Goal: Task Accomplishment & Management: Manage account settings

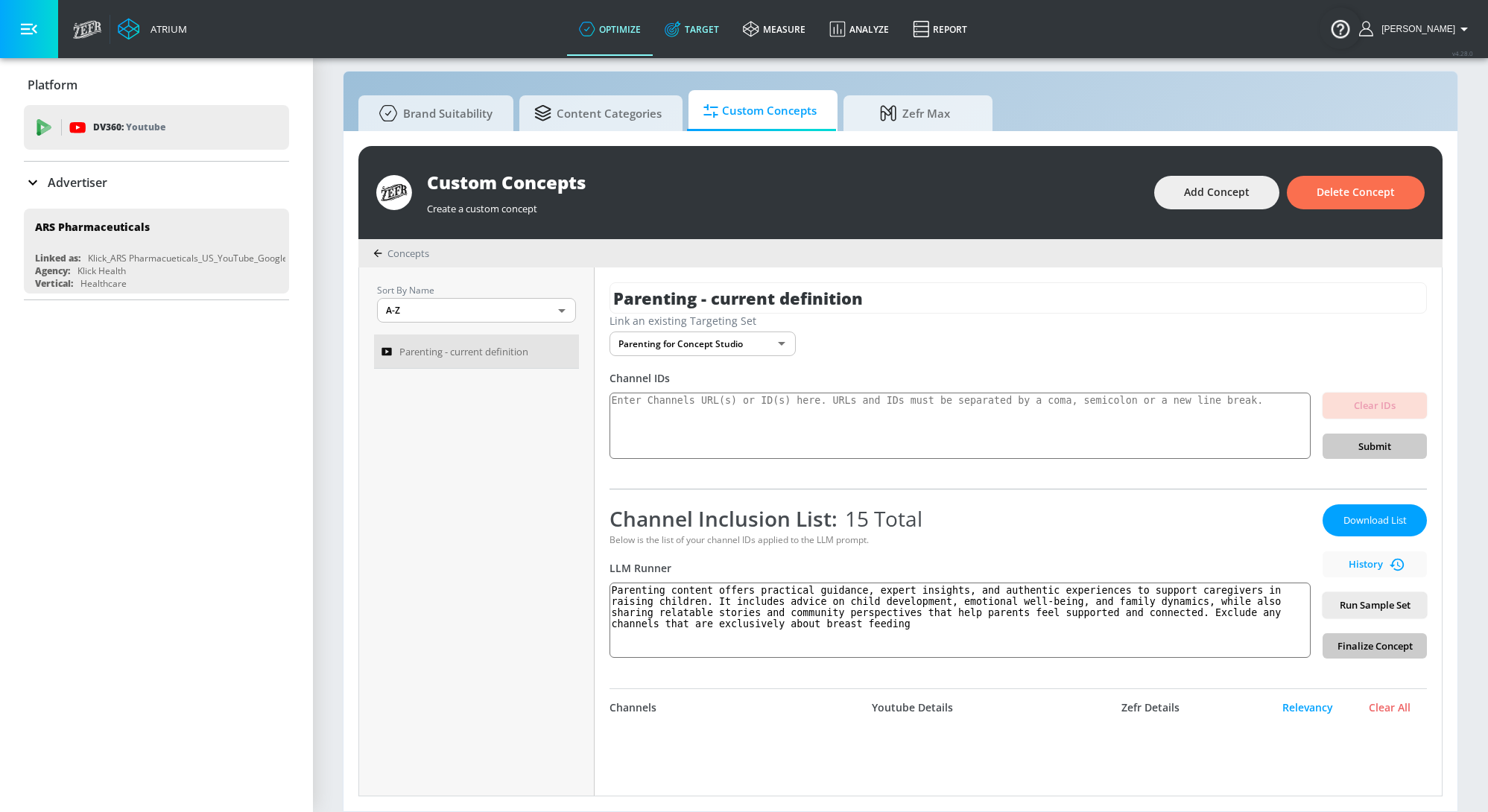
scroll to position [8799, 0]
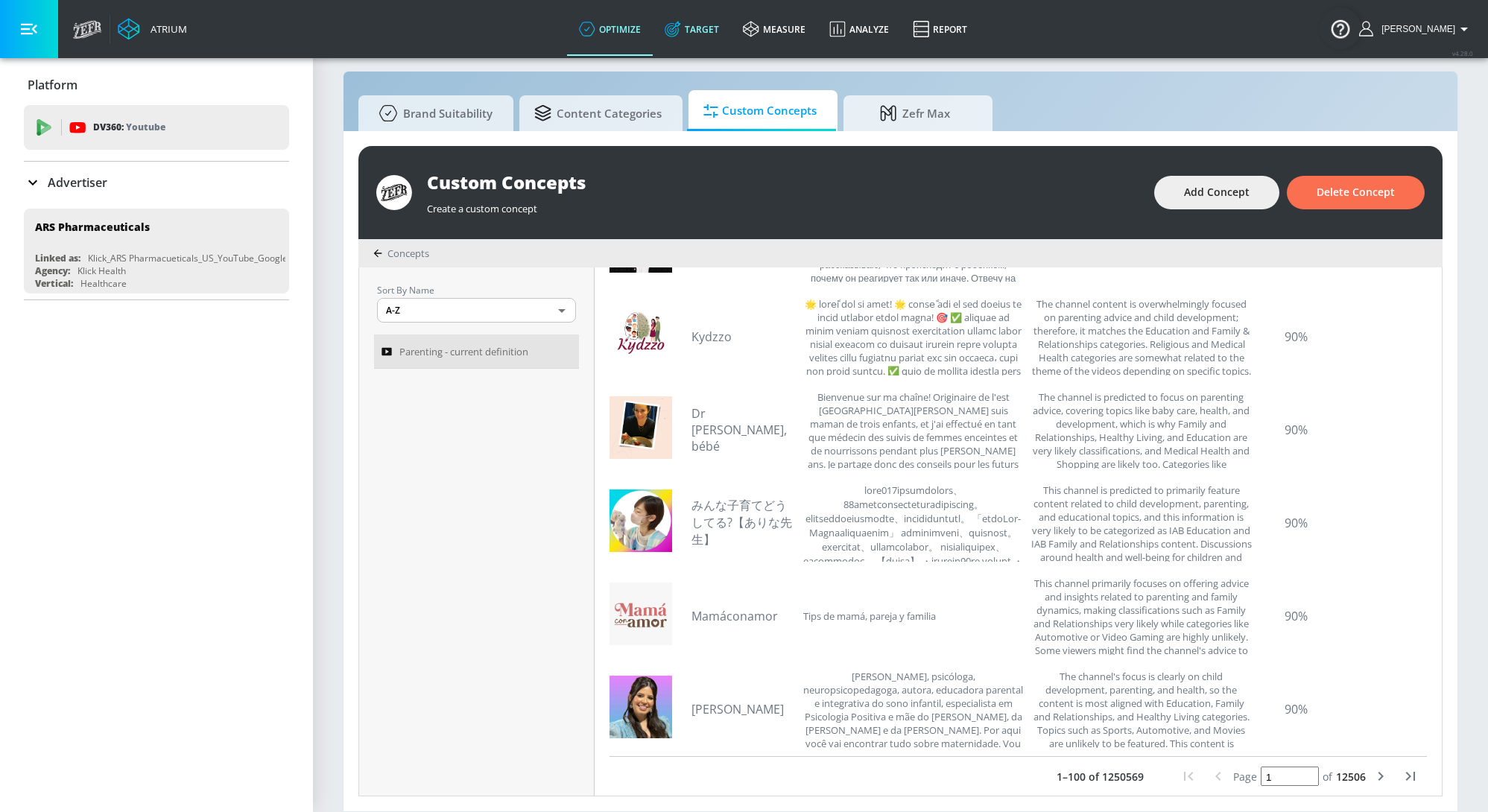
click at [711, 17] on link "Target" at bounding box center [692, 29] width 78 height 54
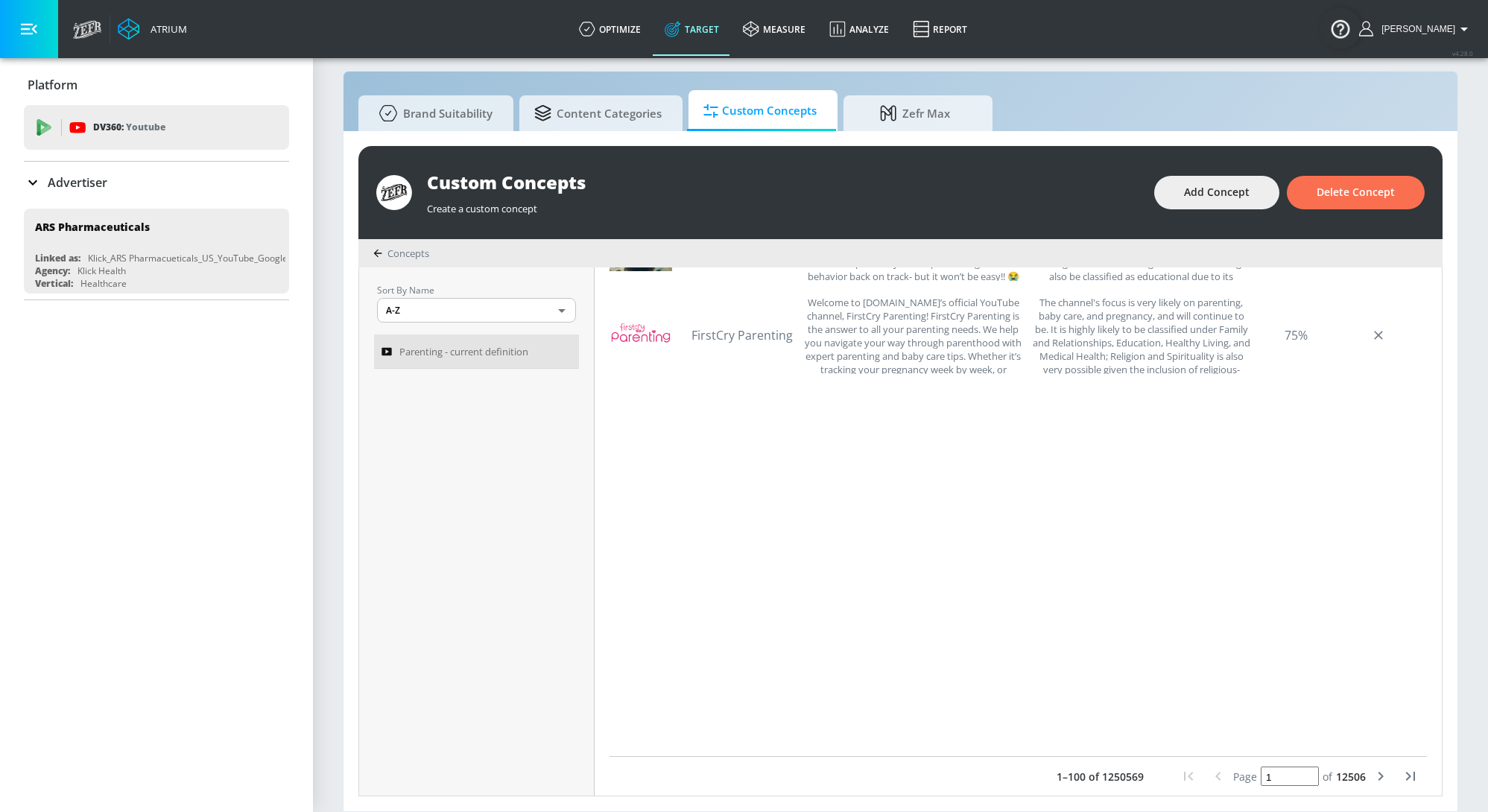
scroll to position [0, 0]
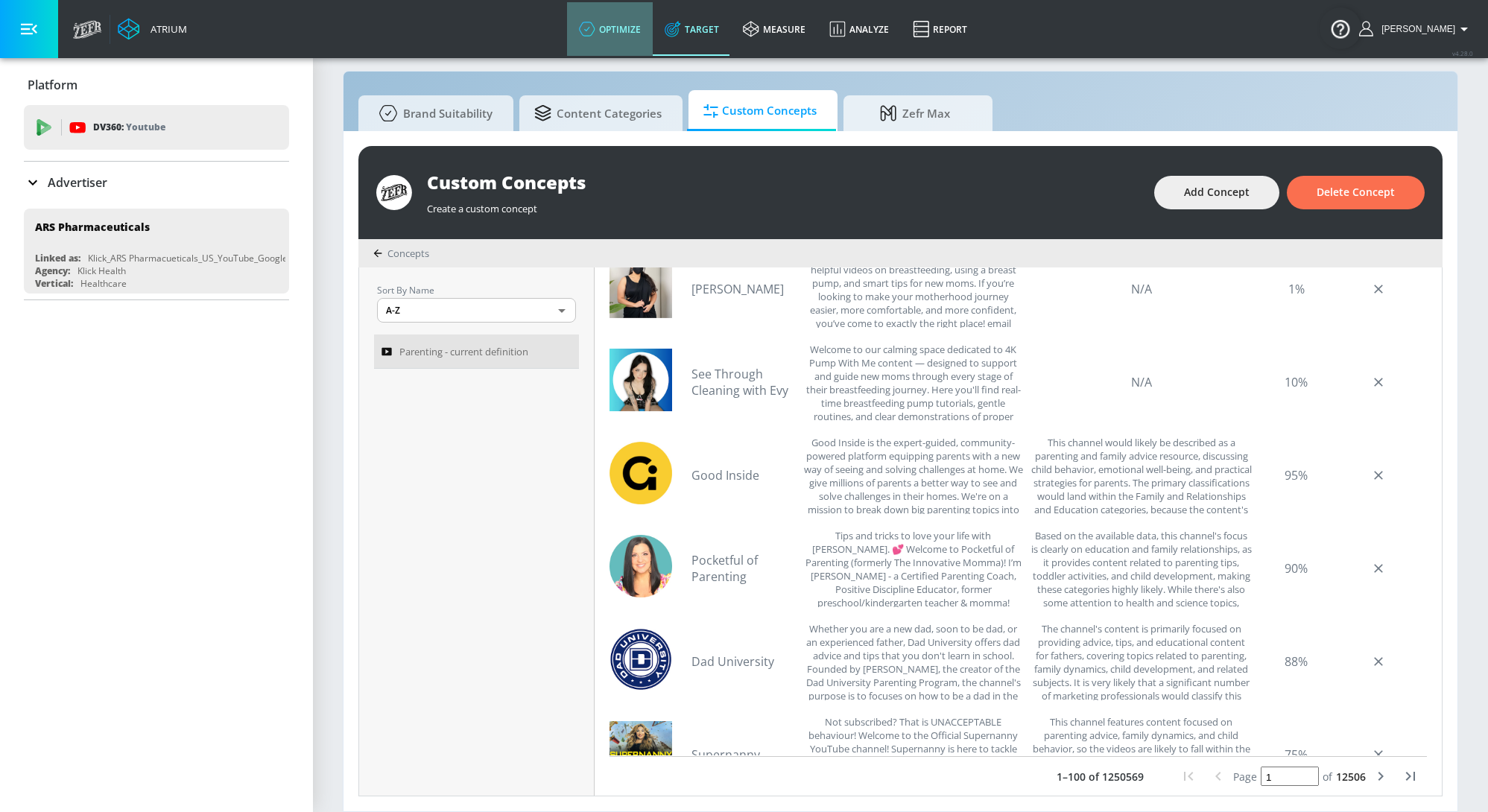
click at [634, 38] on link "optimize" at bounding box center [610, 29] width 86 height 54
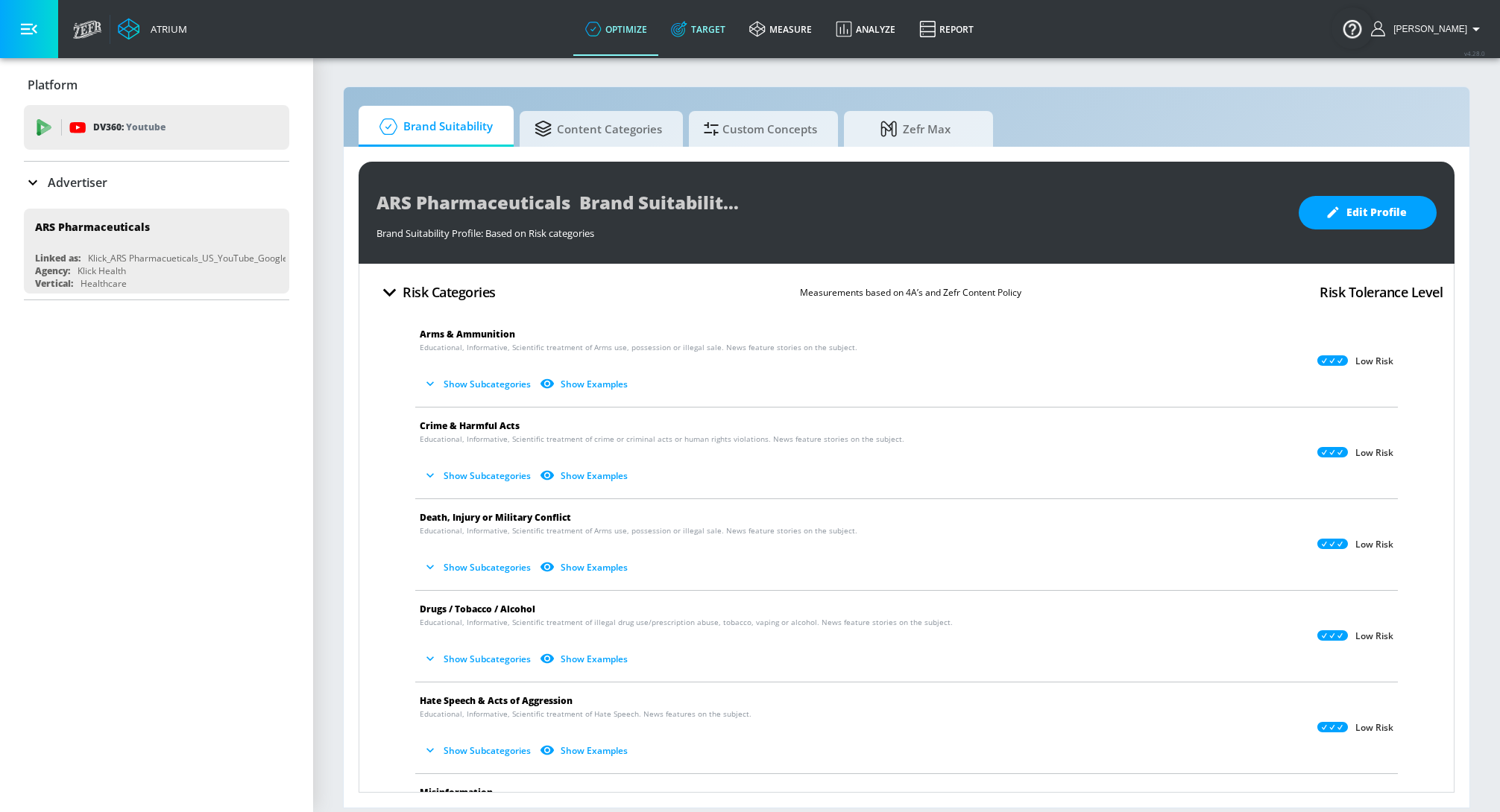
click at [712, 25] on link "Target" at bounding box center [698, 29] width 78 height 54
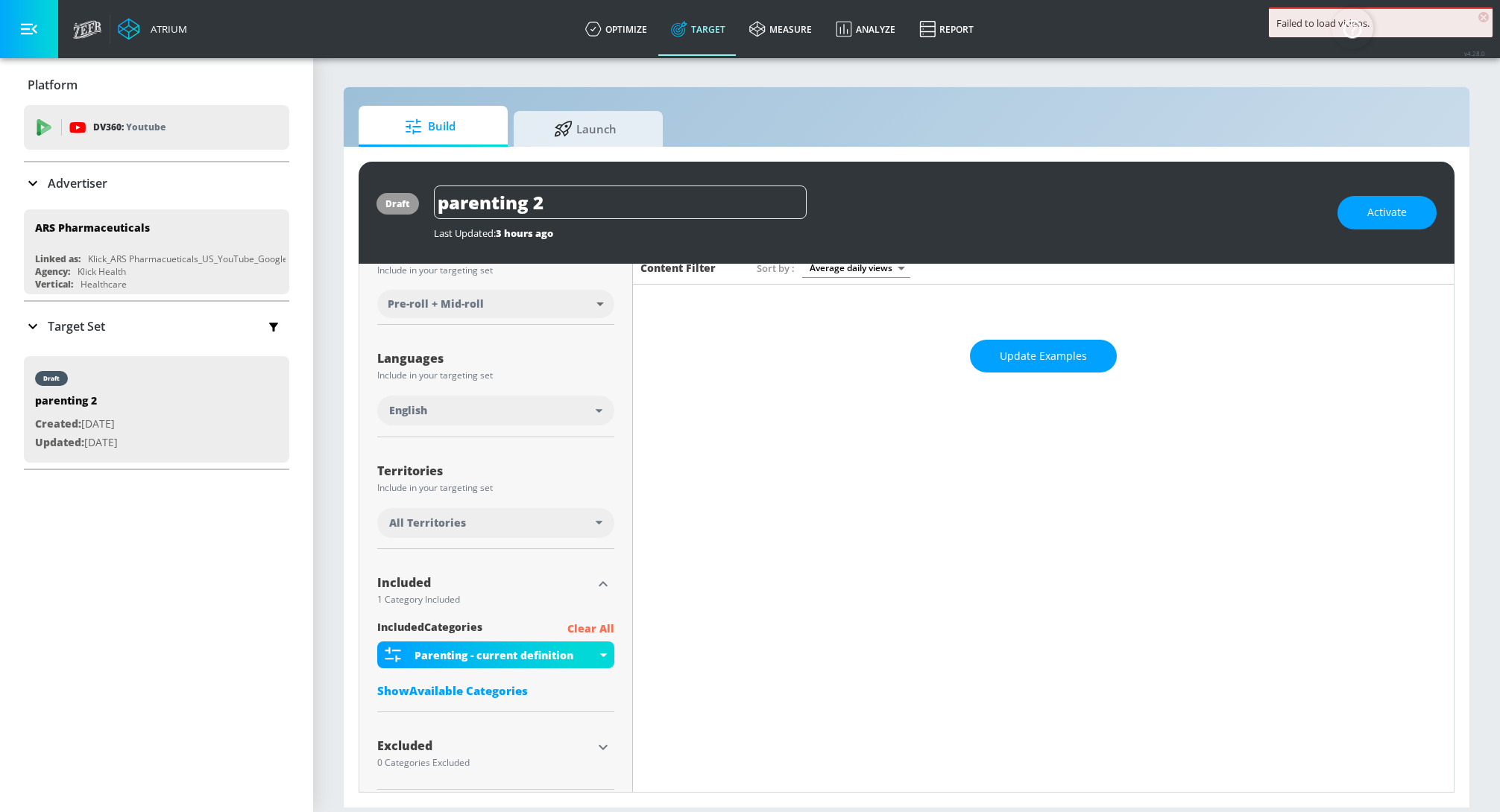
scroll to position [204, 0]
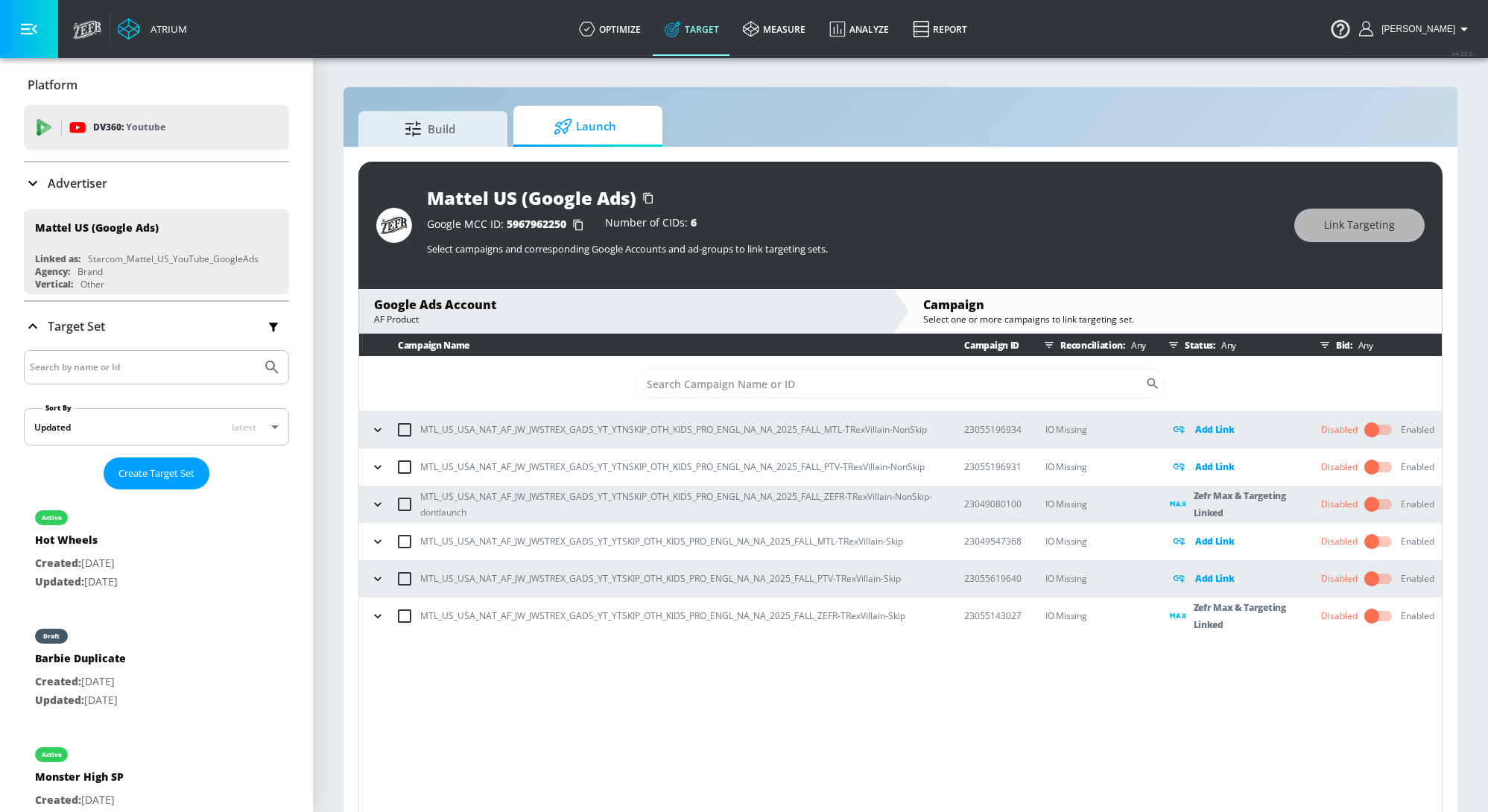
click at [378, 427] on icon "button" at bounding box center [378, 430] width 15 height 15
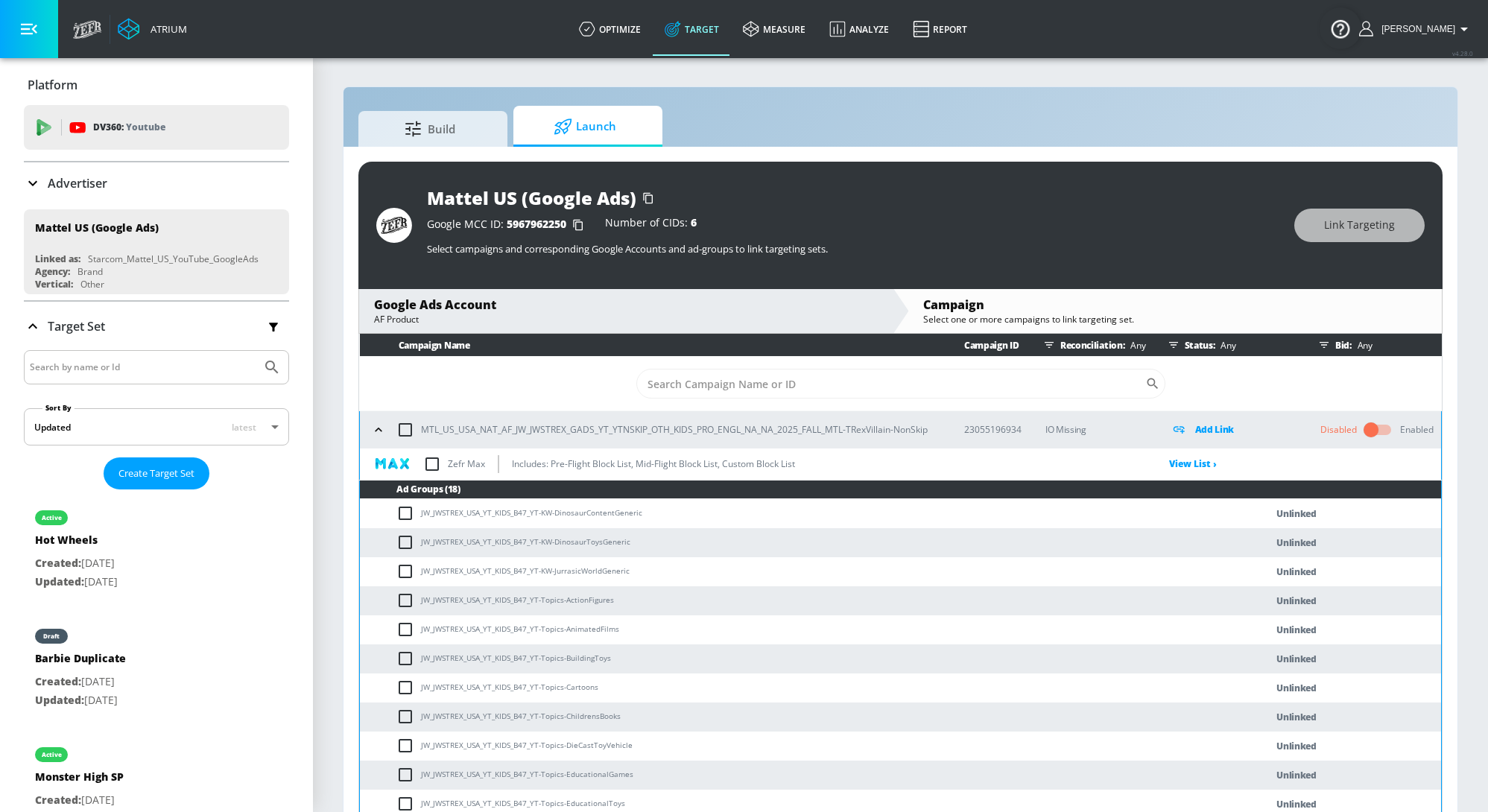
click at [378, 427] on icon "button" at bounding box center [378, 429] width 7 height 4
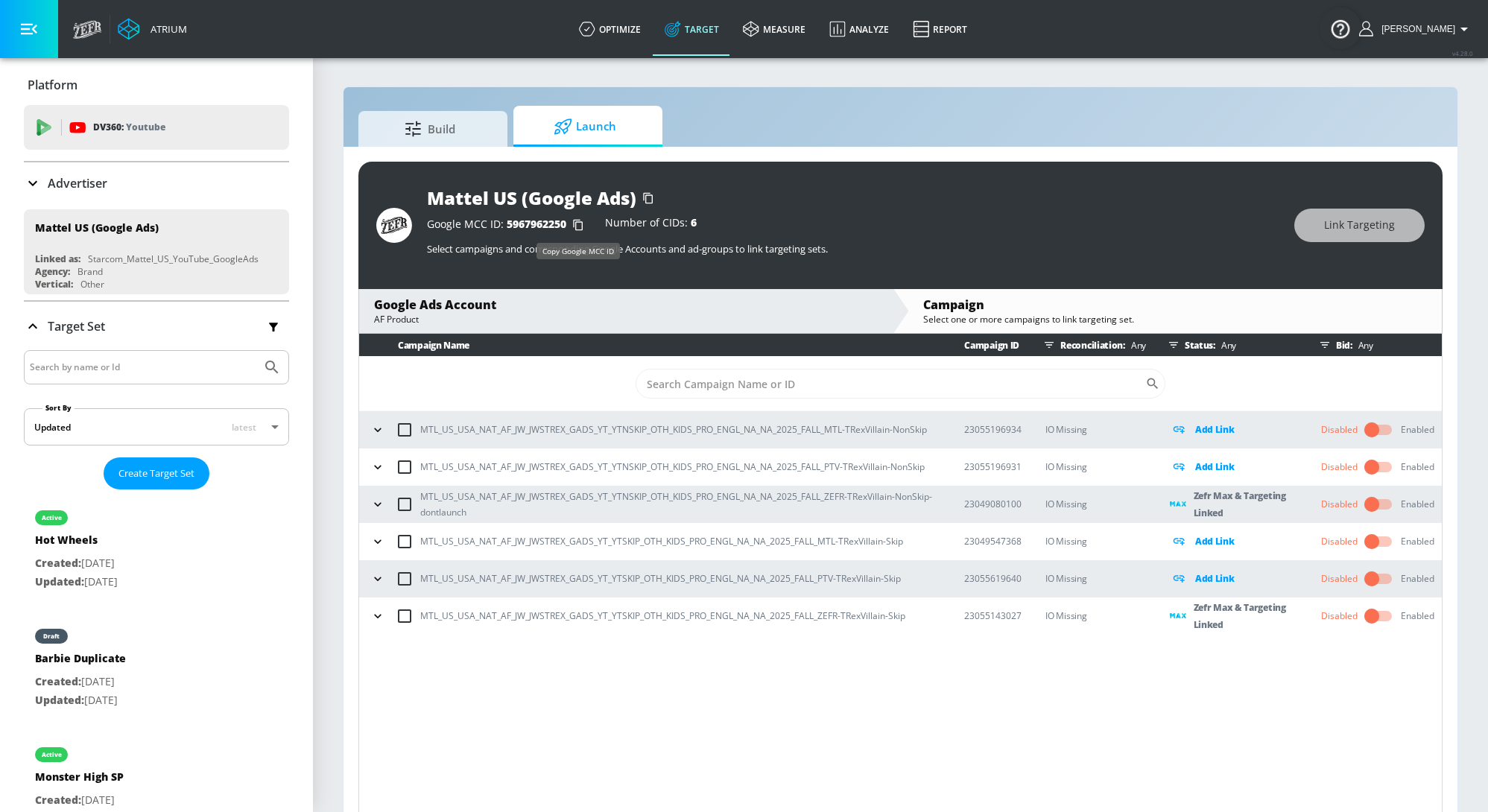
click at [577, 222] on icon "button" at bounding box center [577, 225] width 9 height 11
click at [987, 431] on p "23055196934" at bounding box center [993, 430] width 58 height 16
copy p "23055196934"
click at [999, 498] on p "23049080100" at bounding box center [993, 504] width 58 height 16
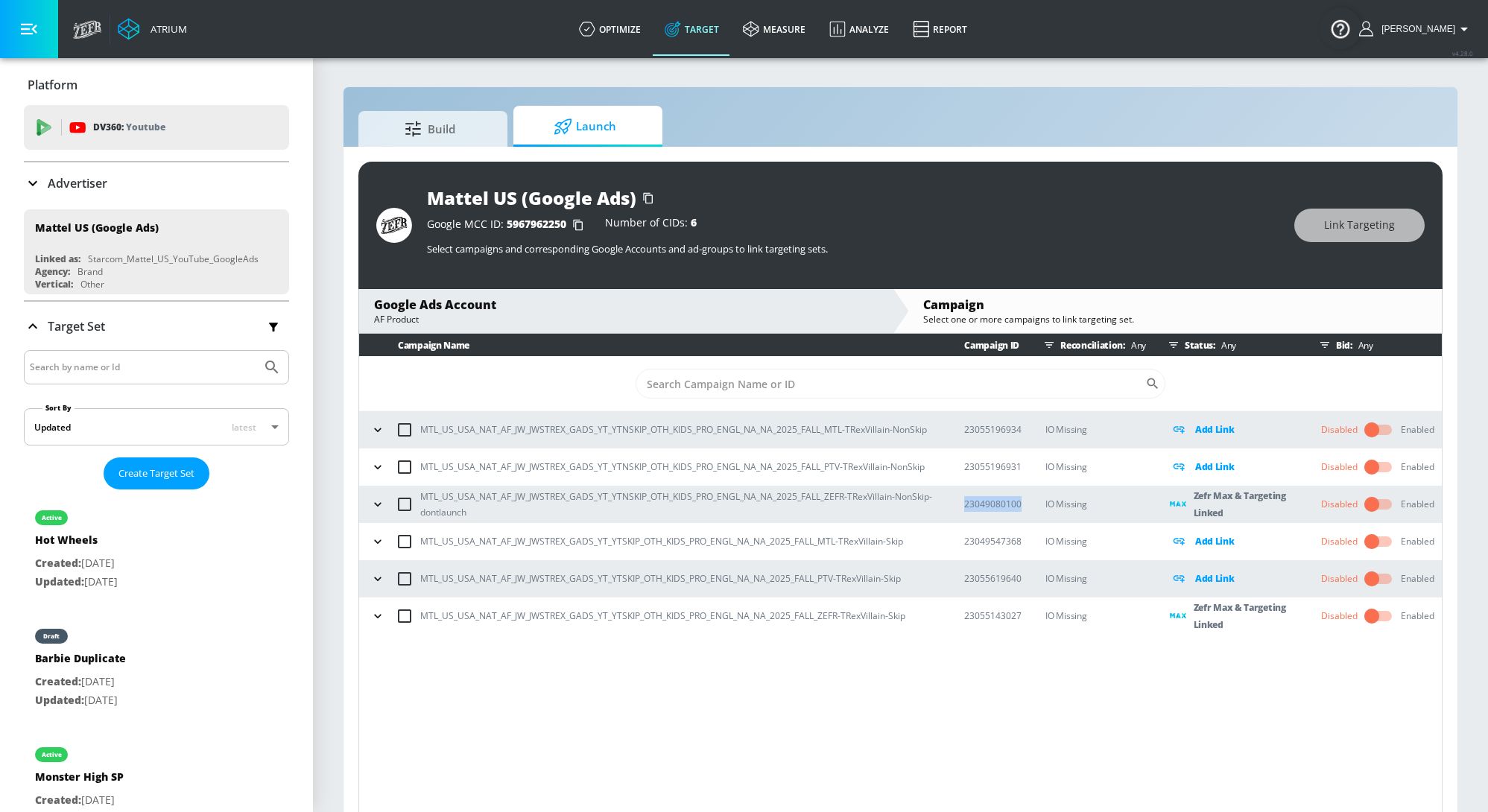
click at [999, 498] on p "23049080100" at bounding box center [993, 504] width 58 height 16
copy p "23049080100"
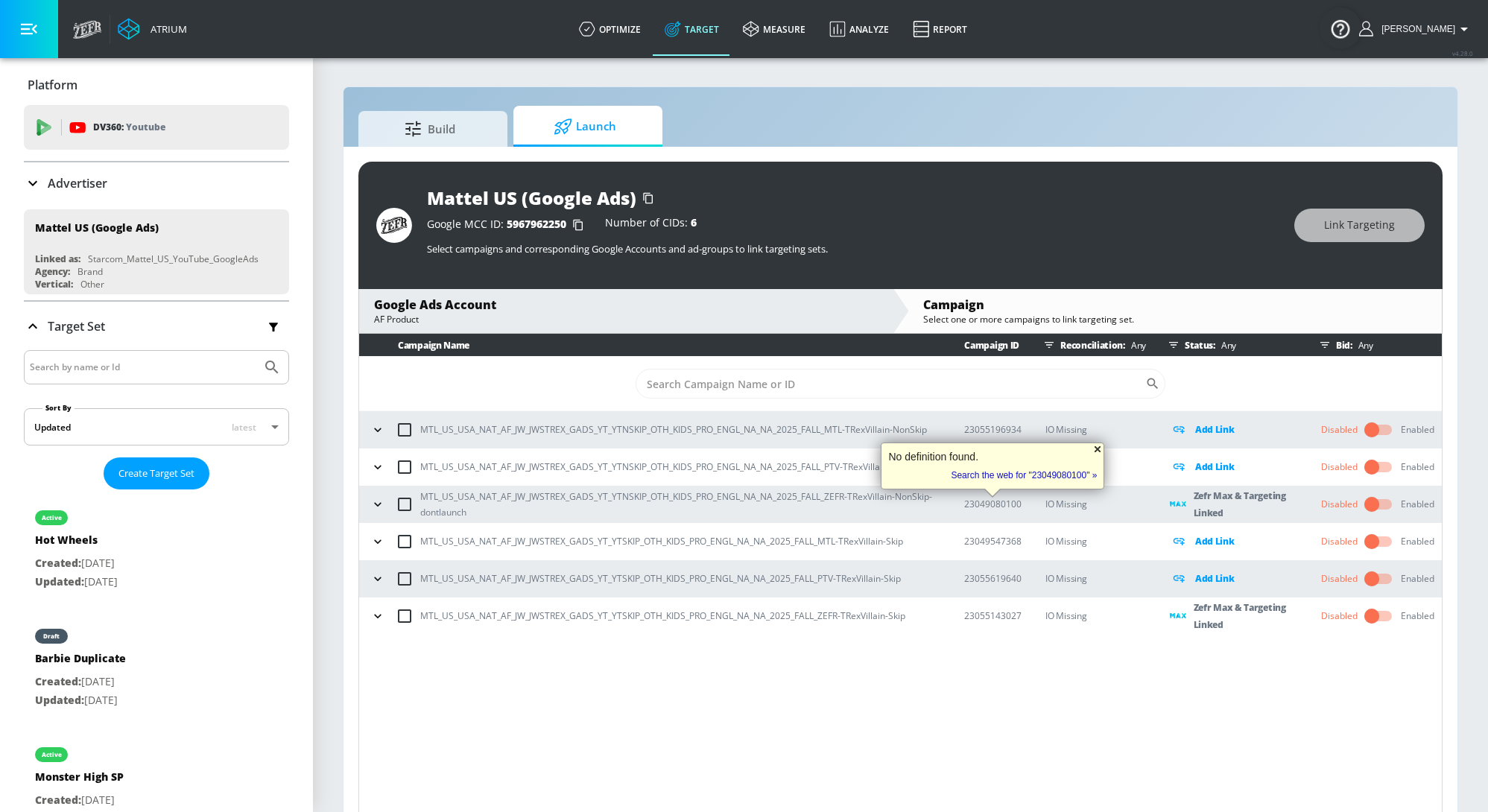
click at [1097, 449] on div at bounding box center [1097, 449] width 12 height 12
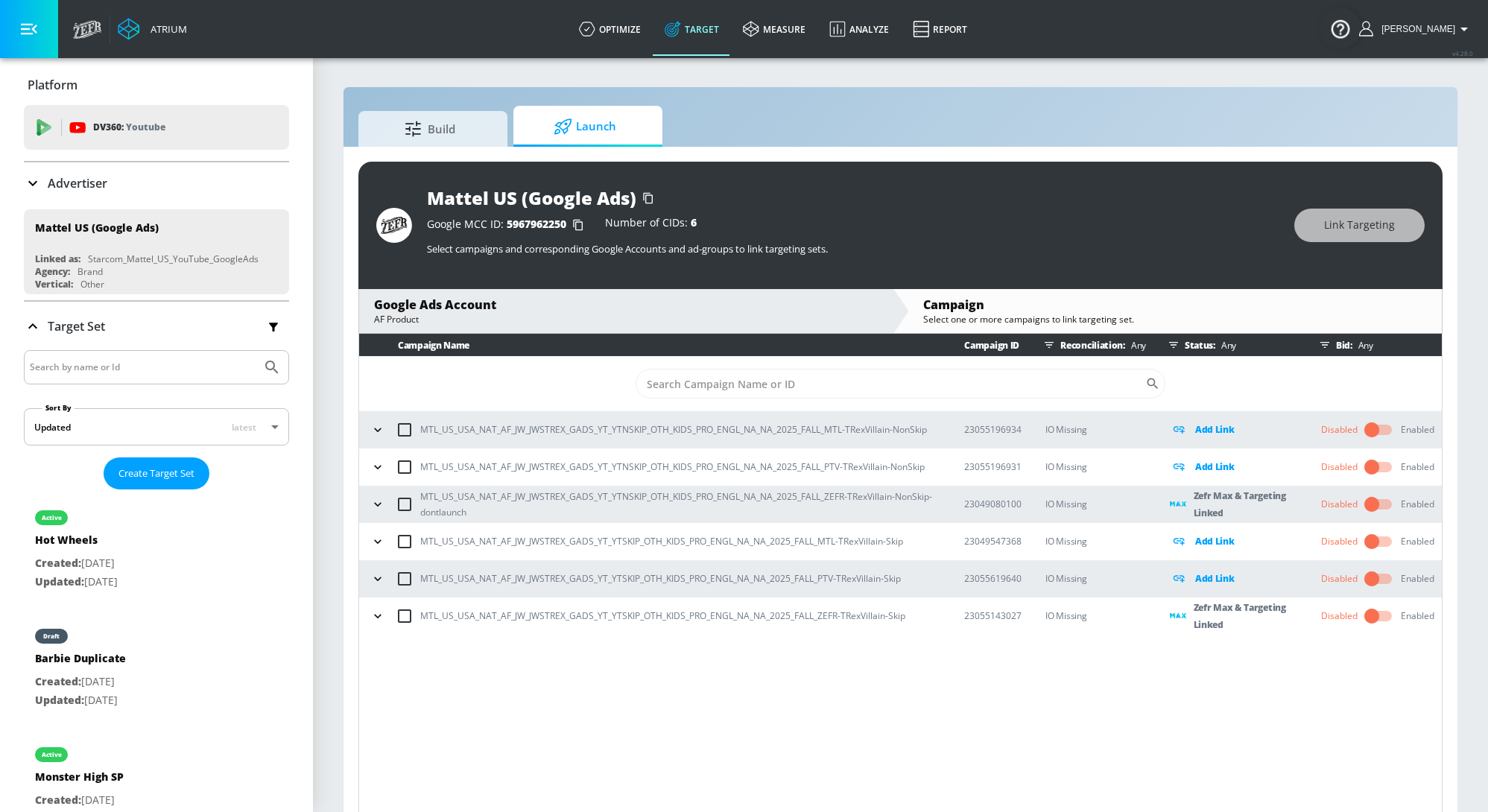
click at [378, 501] on icon "button" at bounding box center [378, 504] width 15 height 15
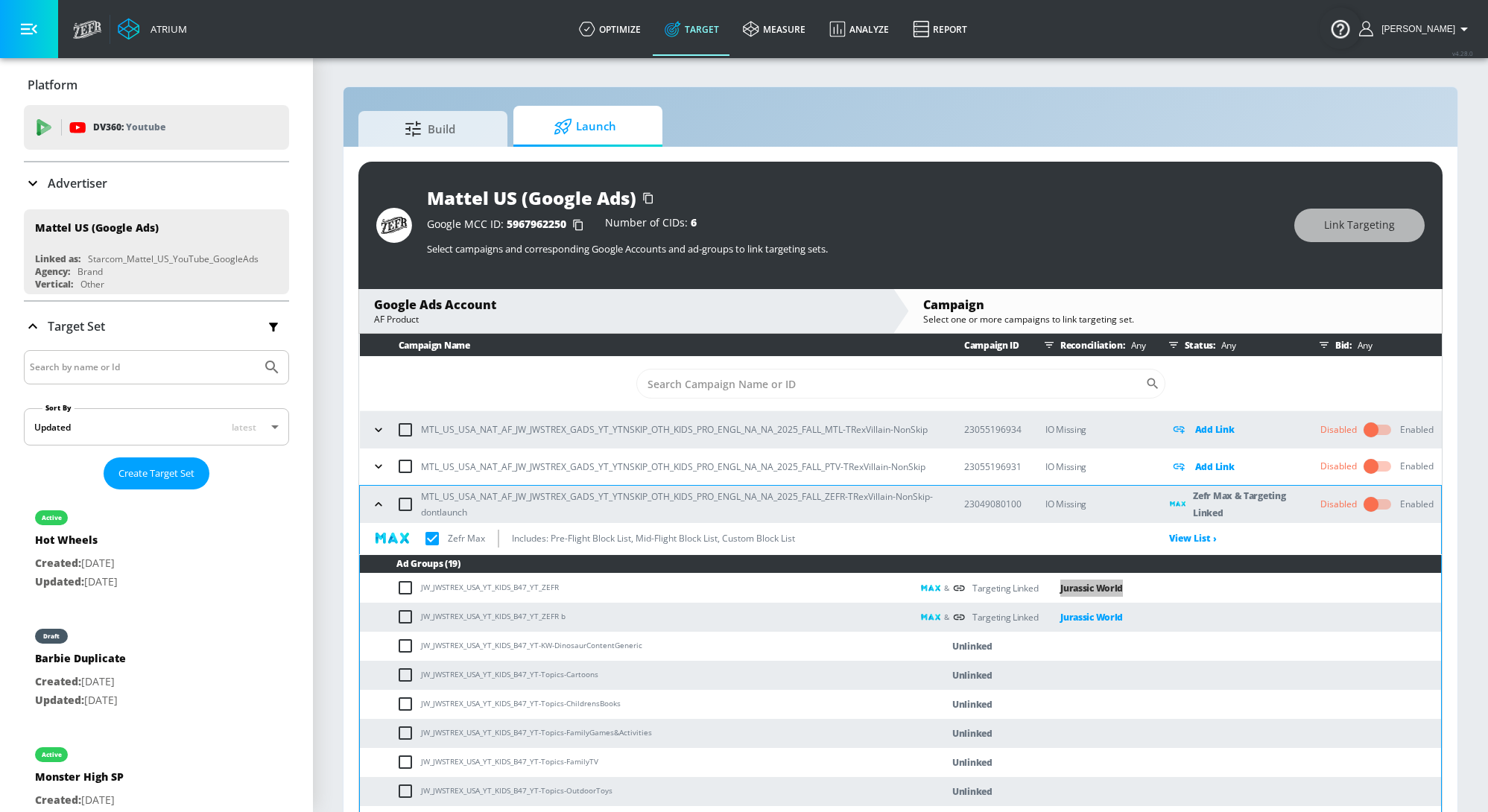
checkbox input "true"
click at [1179, 534] on link "View List ›" at bounding box center [1193, 538] width 48 height 12
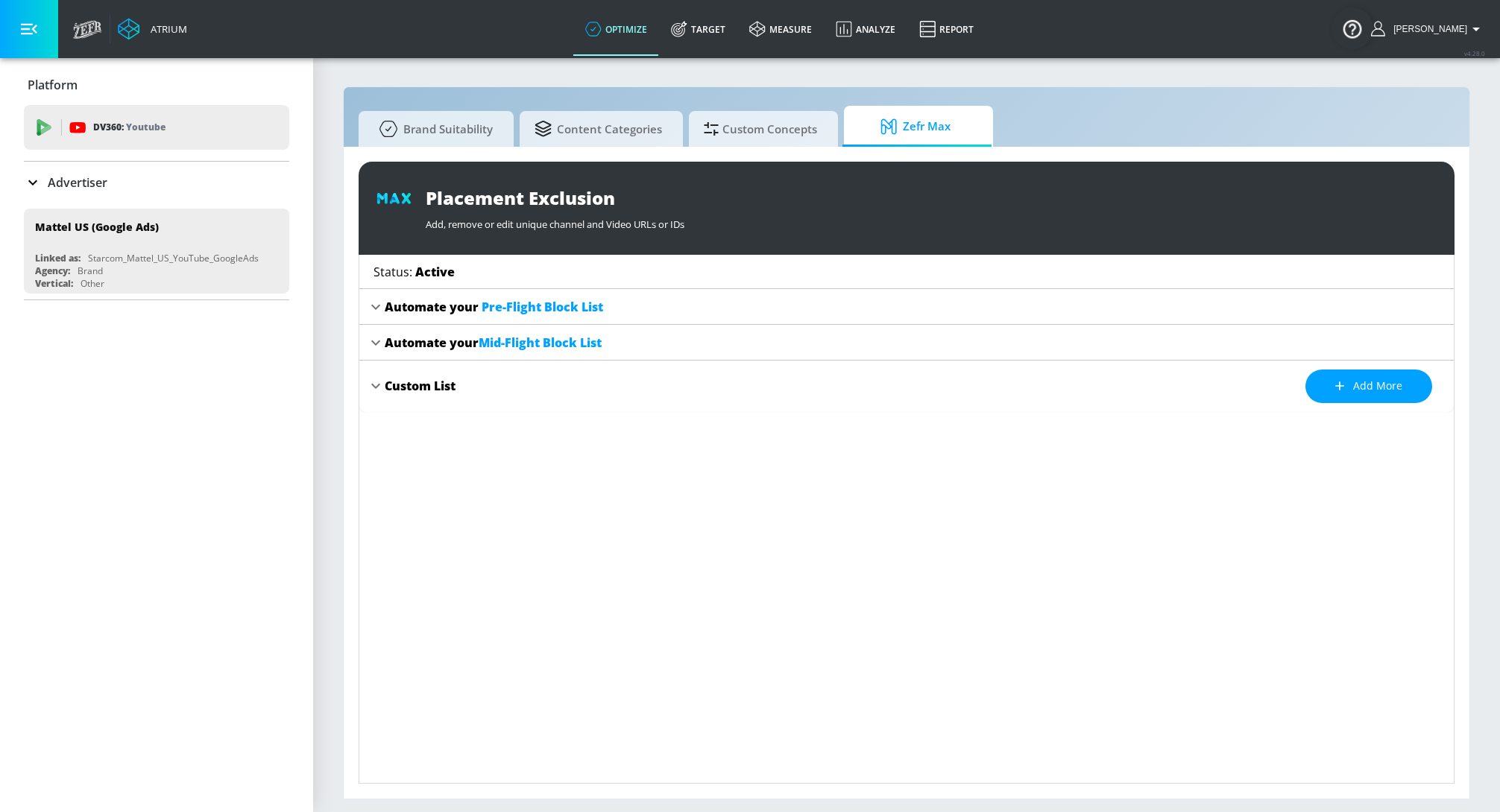
click at [379, 303] on icon at bounding box center [375, 307] width 18 height 18
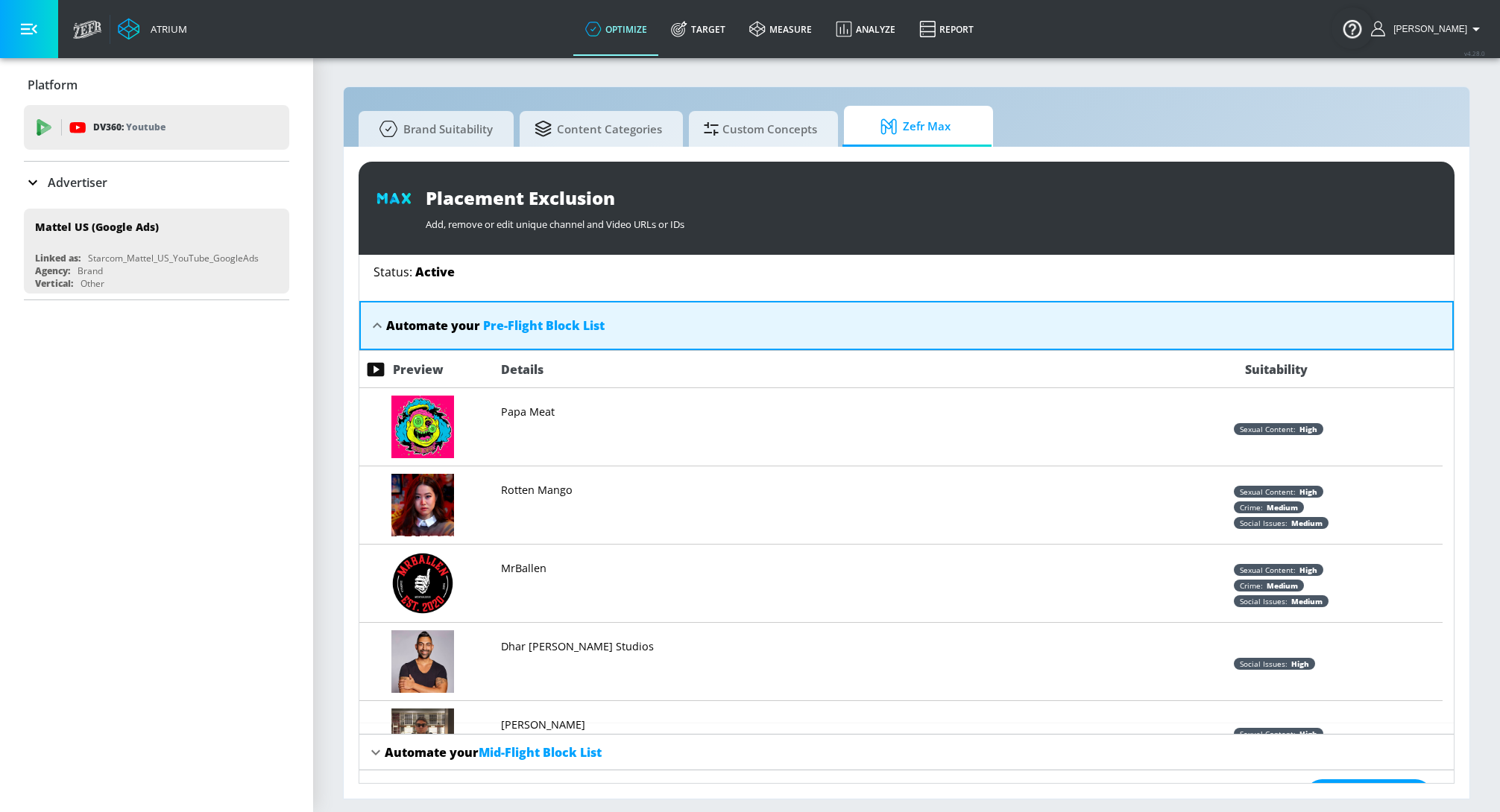
click at [379, 308] on div "Automate your Pre-Flight Block List" at bounding box center [906, 325] width 1094 height 49
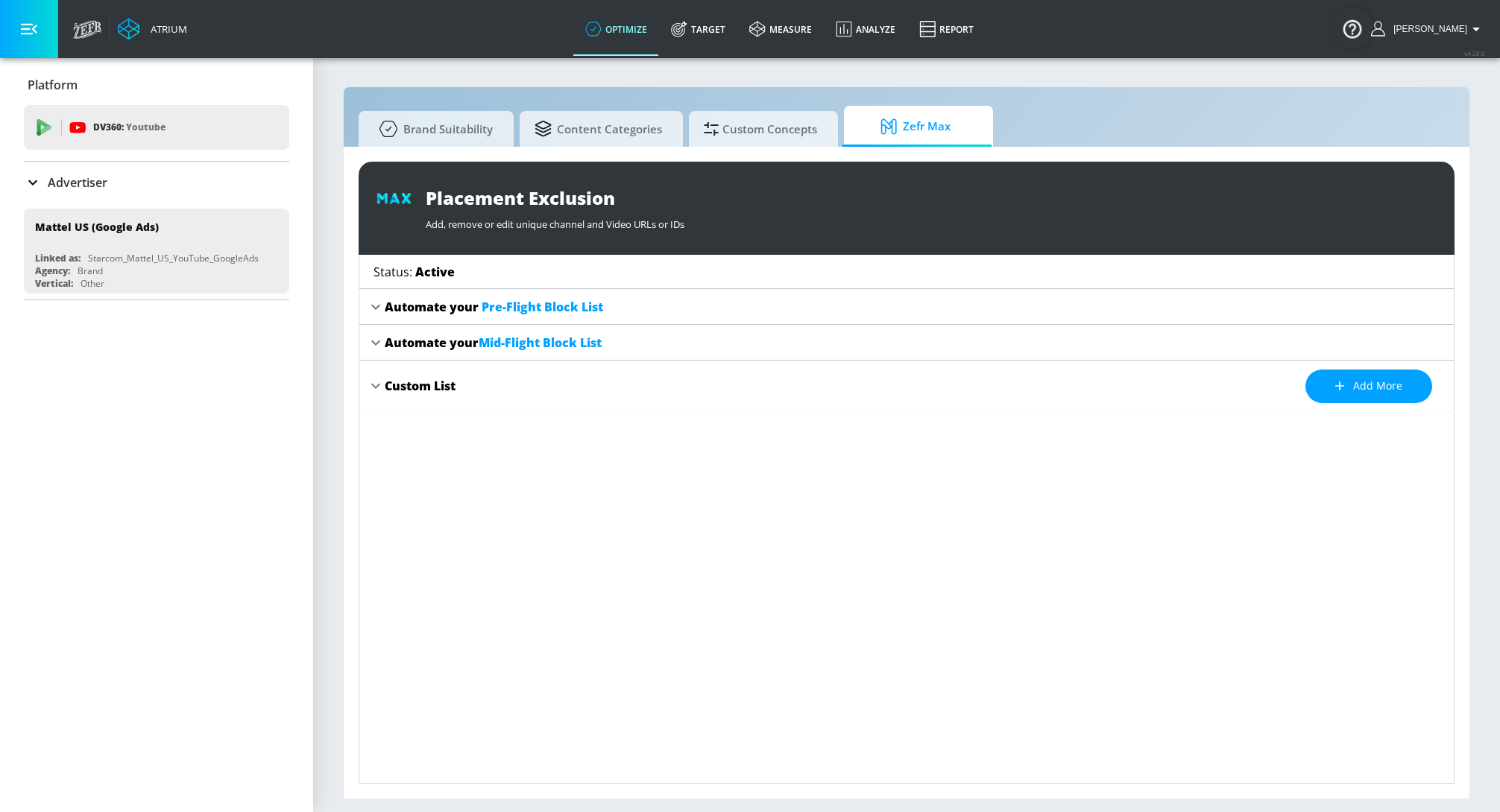
click at [380, 344] on icon at bounding box center [375, 342] width 18 height 18
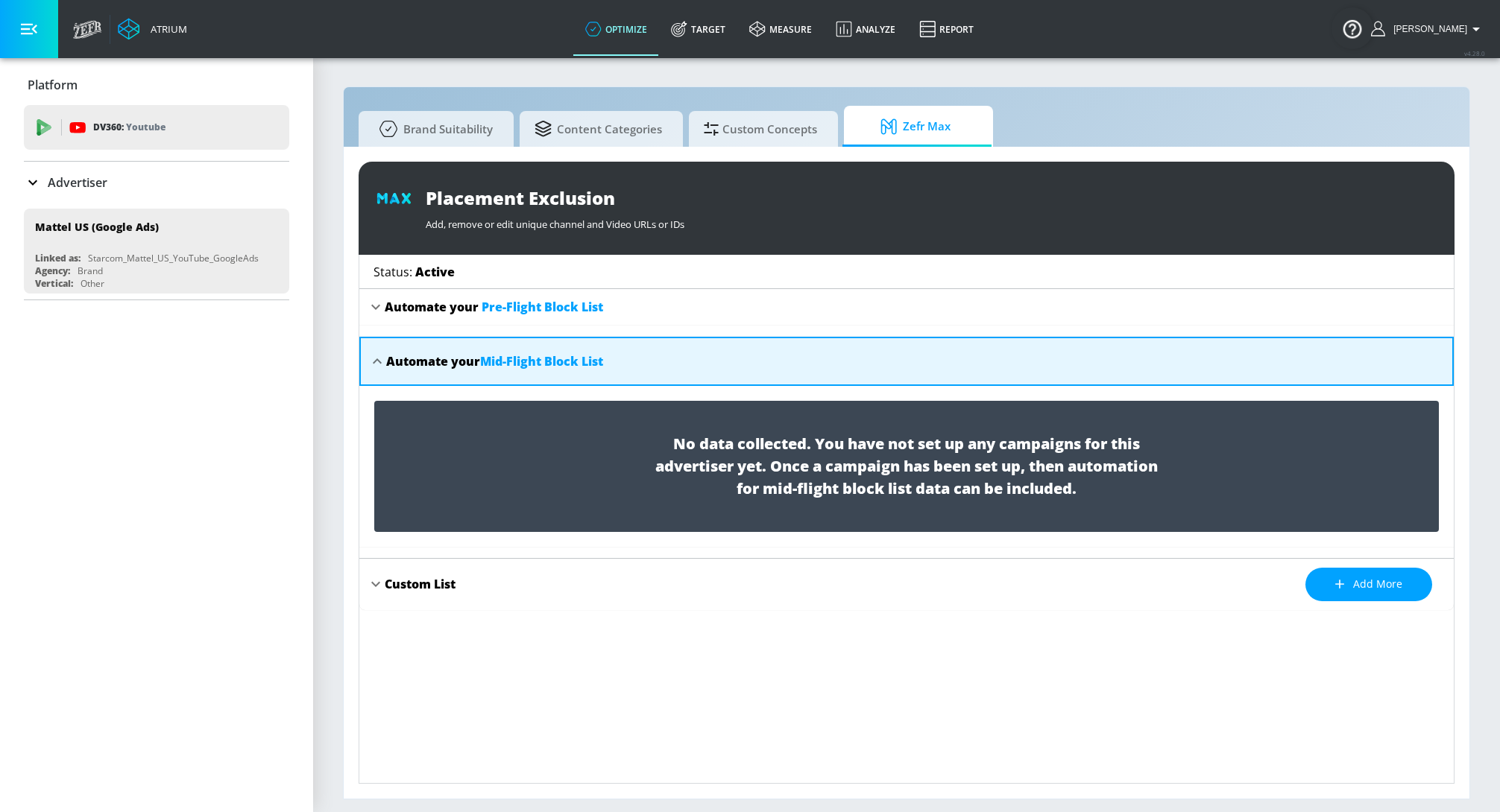
click at [380, 344] on div "Automate your Mid-Flight Block List" at bounding box center [906, 361] width 1094 height 49
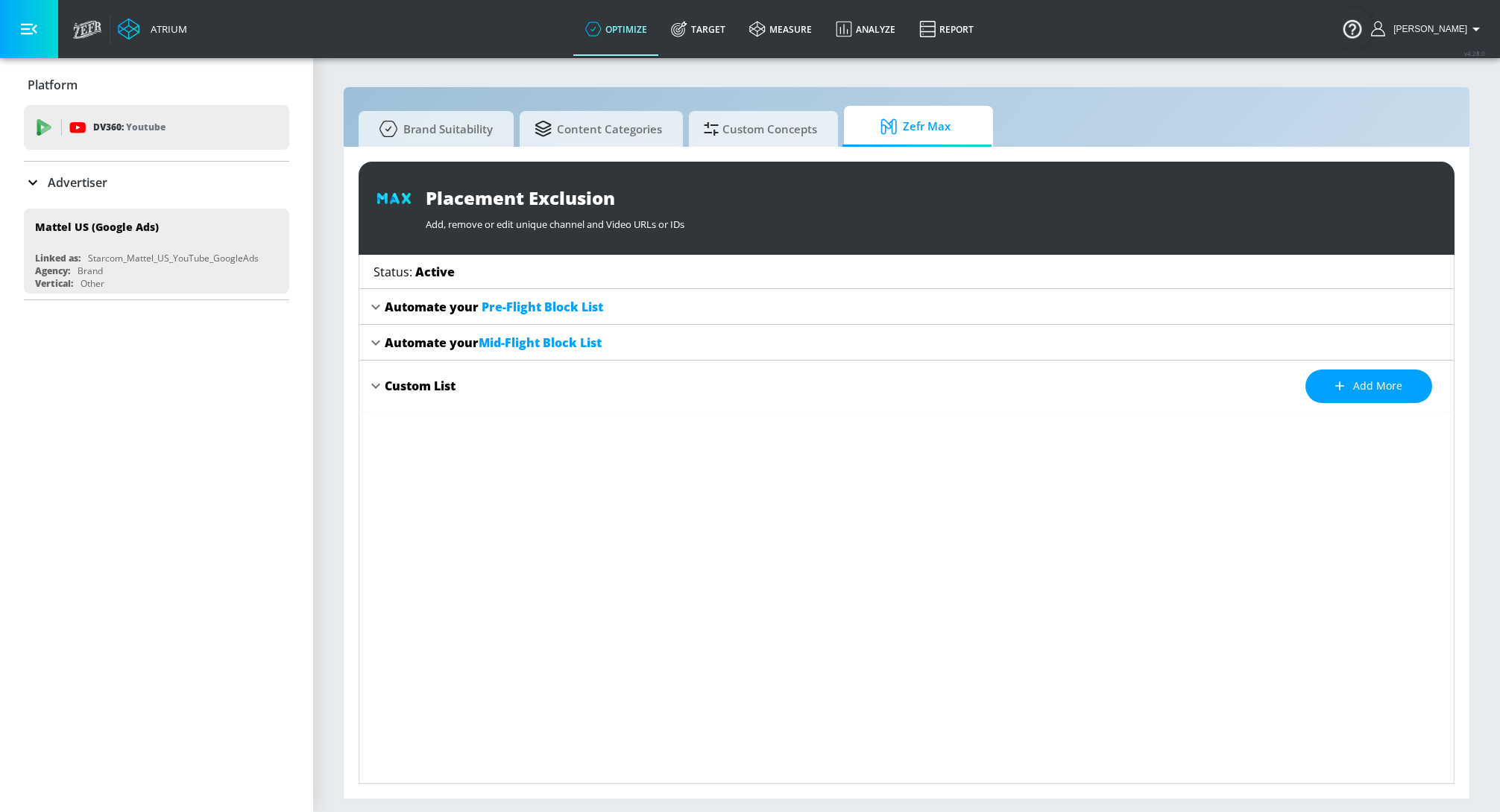
click at [381, 383] on icon at bounding box center [375, 385] width 18 height 18
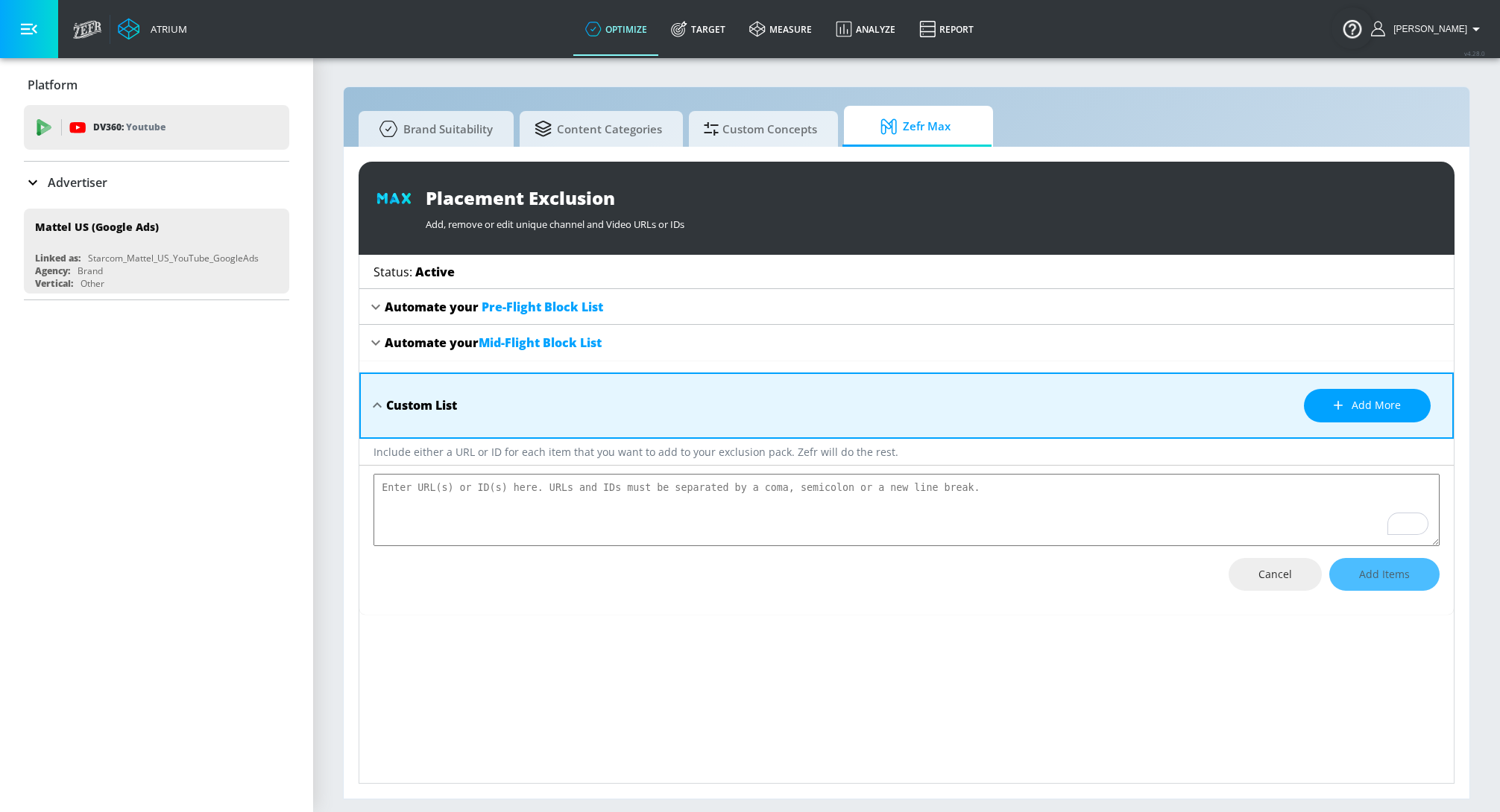
click at [381, 383] on div "Custom List Add more" at bounding box center [906, 406] width 1094 height 66
type textarea "x"
click at [1276, 577] on span "Cancel" at bounding box center [1274, 575] width 34 height 19
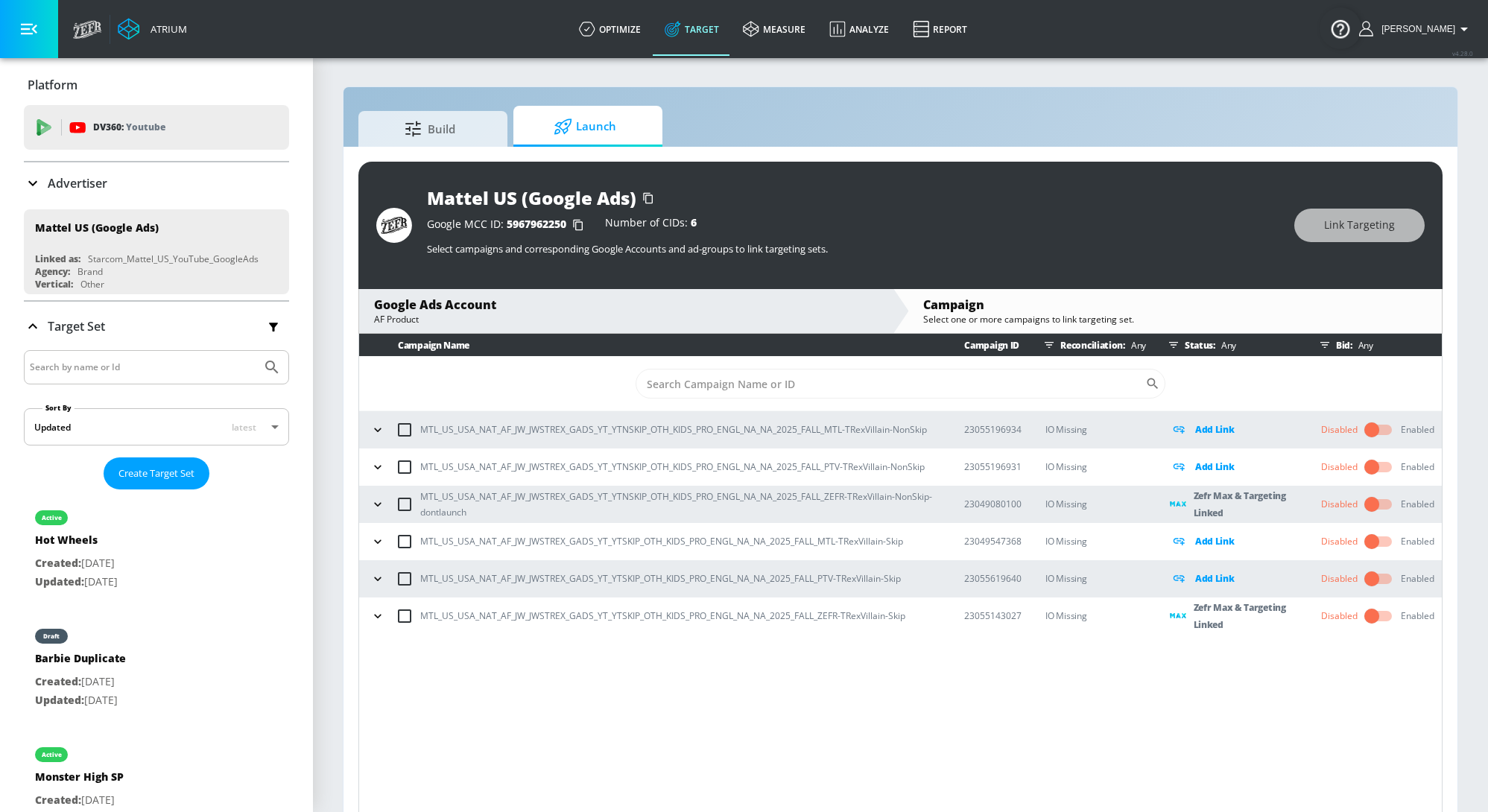
click at [381, 502] on icon "button" at bounding box center [378, 504] width 15 height 15
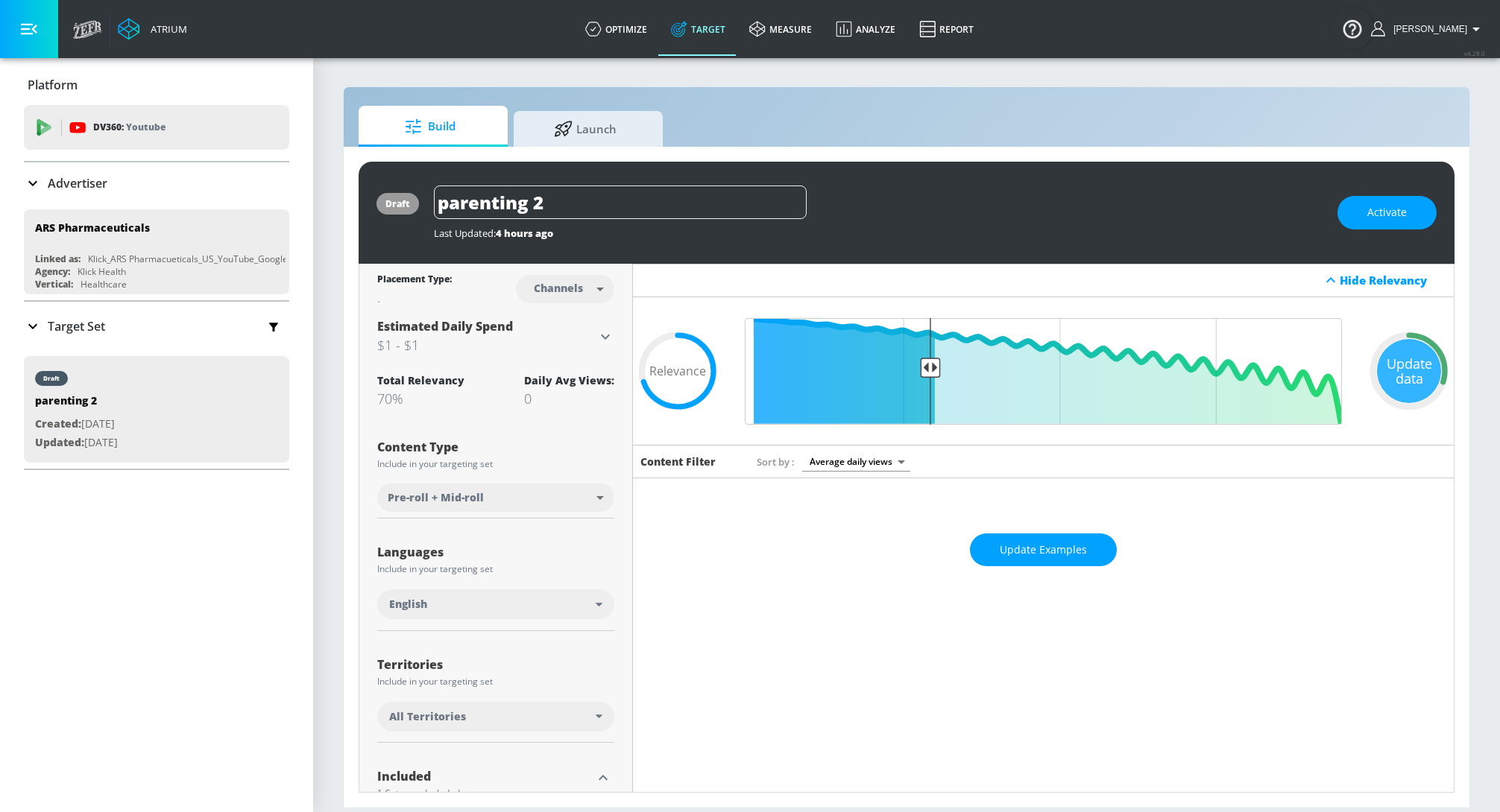
scroll to position [204, 0]
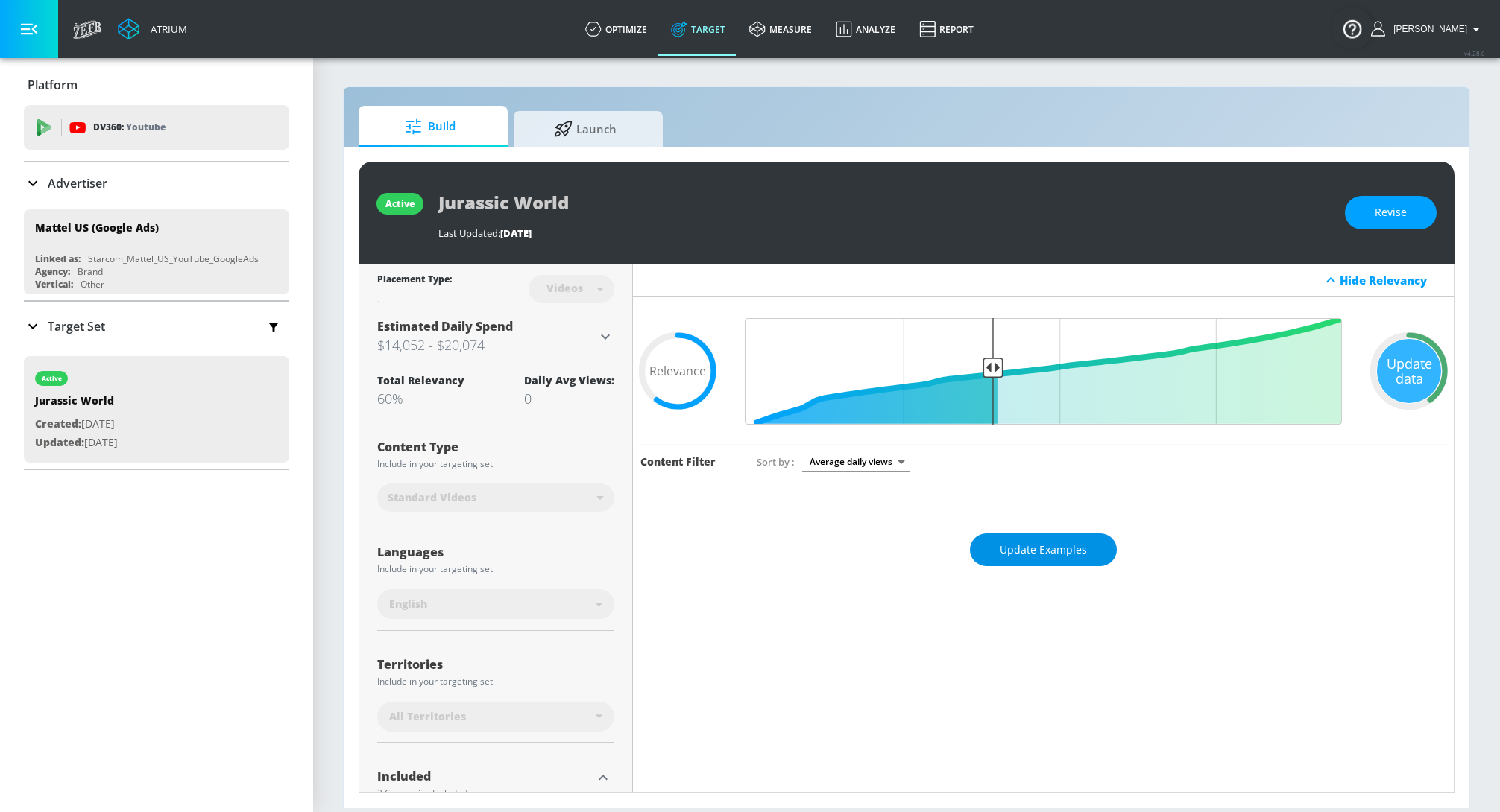
click at [1070, 556] on span "Update Examples" at bounding box center [1043, 550] width 87 height 19
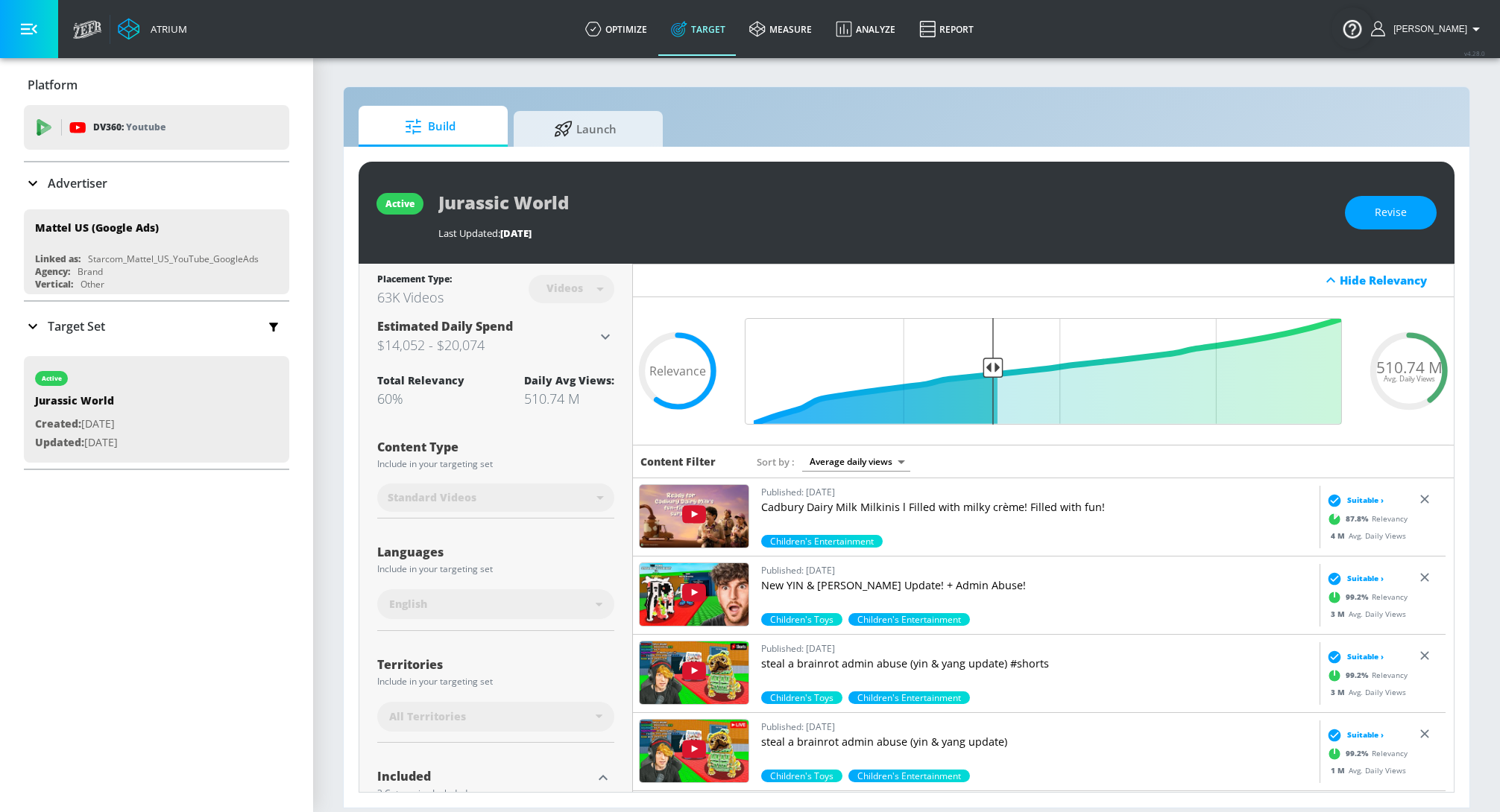
scroll to position [519, 0]
